Goal: Task Accomplishment & Management: Manage account settings

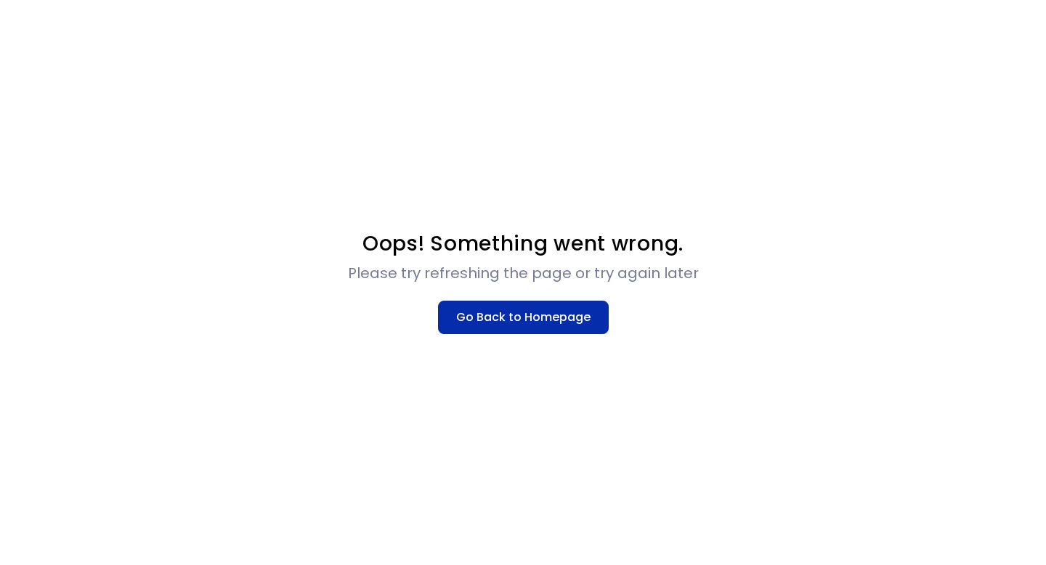
click at [479, 304] on button "Go Back to Homepage" at bounding box center [523, 317] width 171 height 33
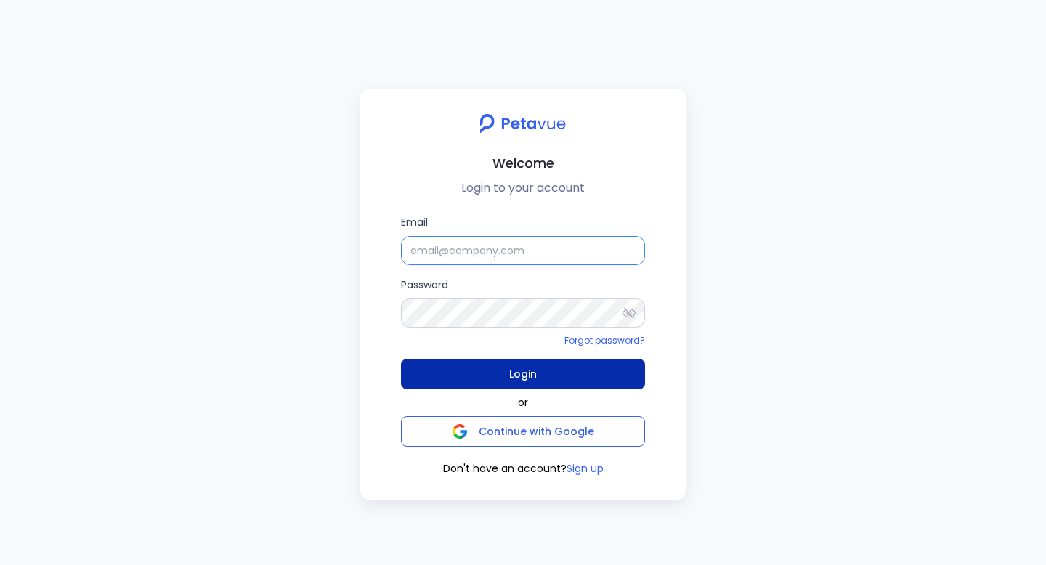
type input "[EMAIL_ADDRESS][DOMAIN_NAME]"
click at [500, 363] on button "Login" at bounding box center [523, 374] width 244 height 31
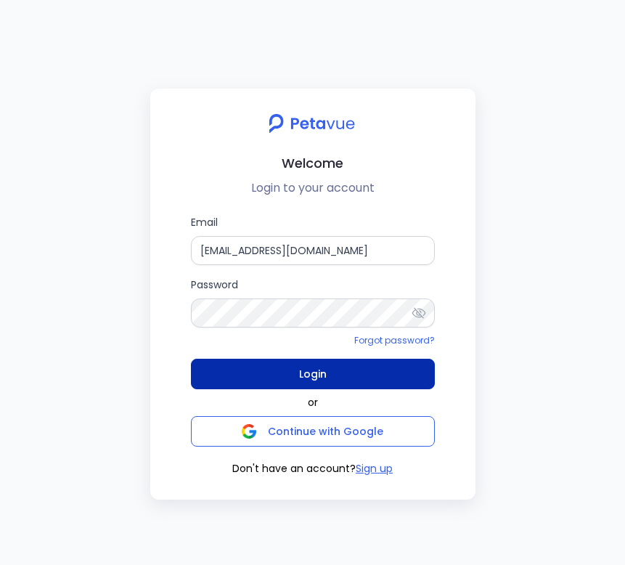
click at [373, 373] on button "Login" at bounding box center [313, 374] width 244 height 31
